Goal: Task Accomplishment & Management: Complete application form

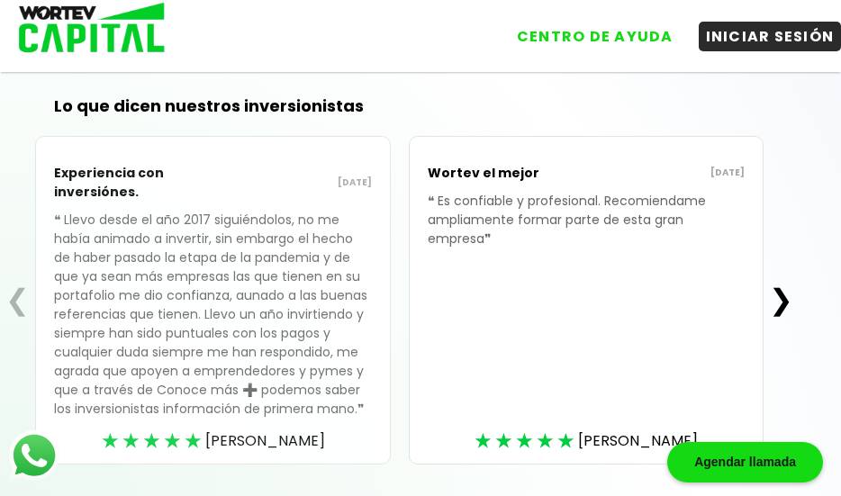
scroll to position [564, 0]
